Goal: Task Accomplishment & Management: Use online tool/utility

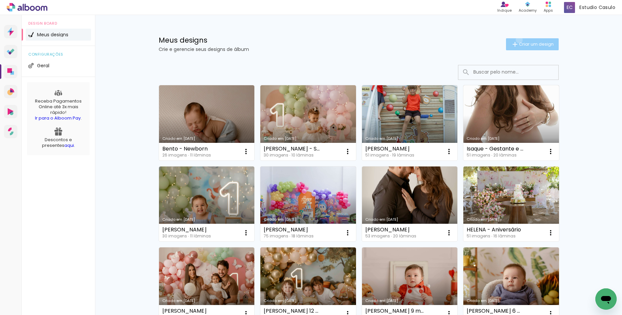
click at [515, 40] on paper-button "Criar um design" at bounding box center [532, 44] width 53 height 12
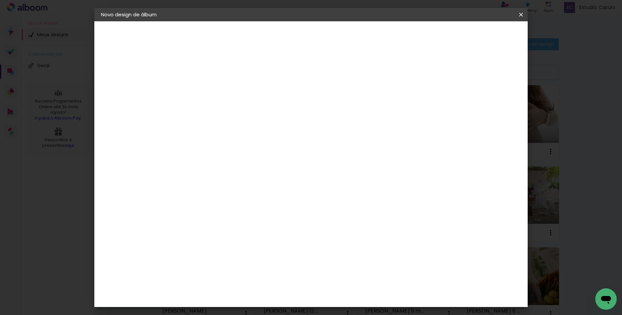
click at [210, 90] on input at bounding box center [210, 89] width 0 height 10
type input "[PERSON_NAME] - Aniversário"
type paper-input "[PERSON_NAME] - Aniversário"
click at [0, 0] on slot "Avançar" at bounding box center [0, 0] width 0 height 0
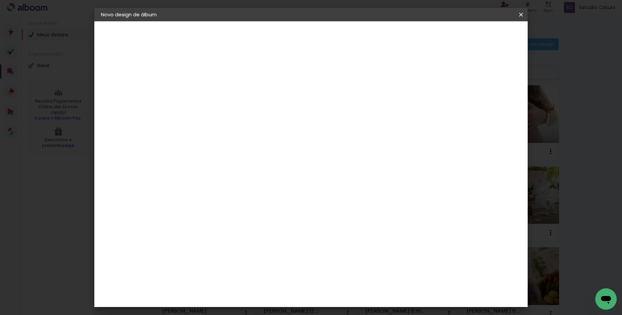
click at [261, 95] on input at bounding box center [226, 93] width 67 height 8
type input "pro"
type paper-input "pro"
click at [224, 259] on div "ProFox" at bounding box center [215, 261] width 18 height 5
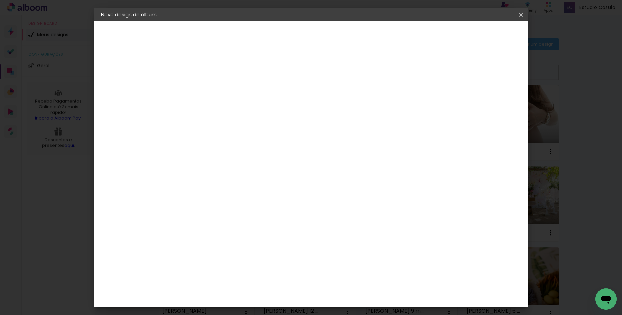
click at [0, 0] on slot "Avançar" at bounding box center [0, 0] width 0 height 0
click at [255, 188] on span "25 × 30" at bounding box center [239, 195] width 31 height 14
click at [0, 0] on slot "Avançar" at bounding box center [0, 0] width 0 height 0
click at [479, 34] on span "Iniciar design" at bounding box center [464, 35] width 30 height 5
